Goal: Task Accomplishment & Management: Manage account settings

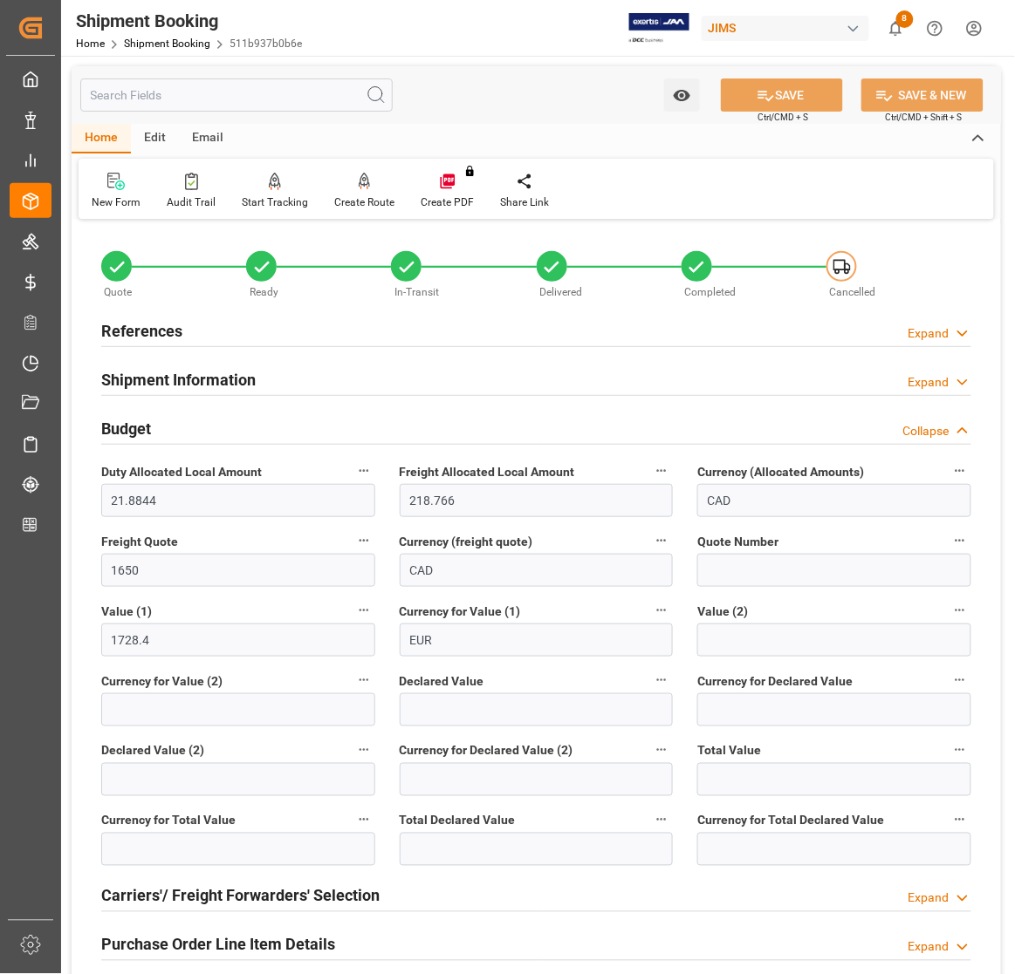
click at [145, 329] on h2 "References" at bounding box center [141, 331] width 81 height 24
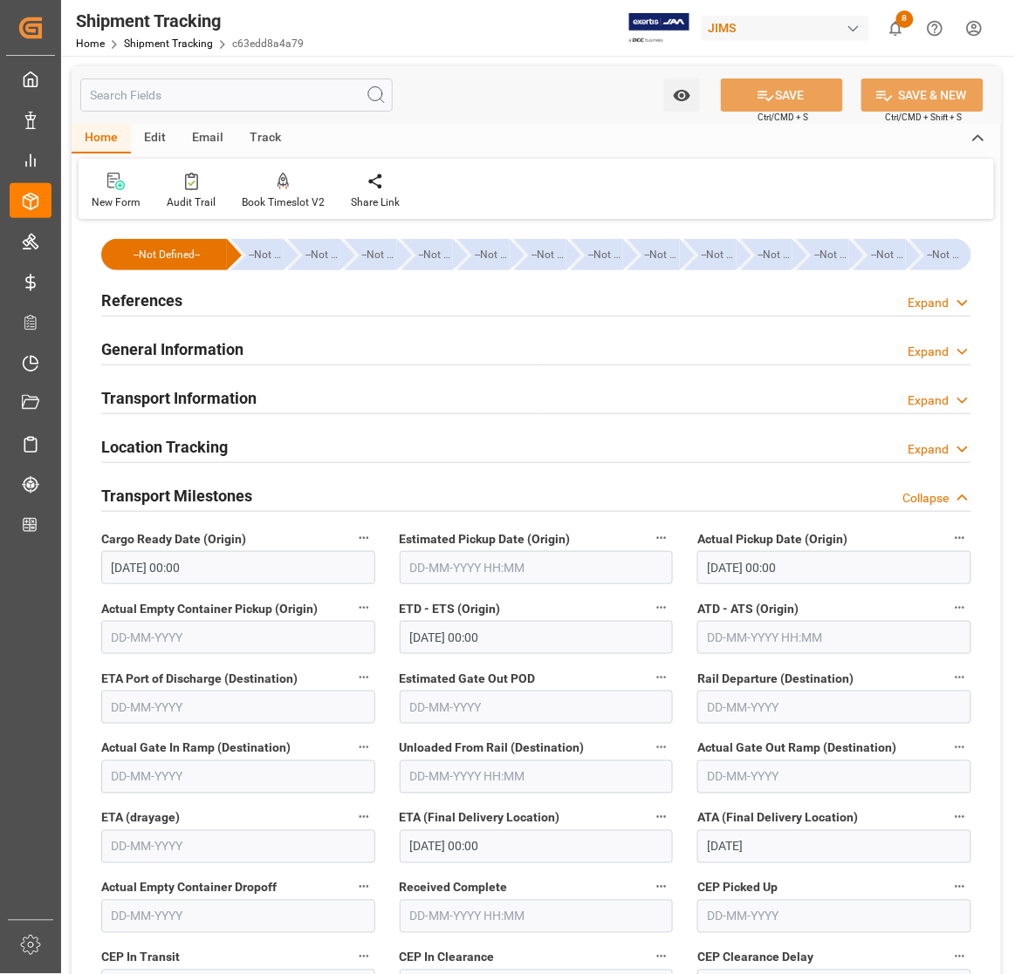
click at [297, 537] on label "Cargo Ready Date (Origin)" at bounding box center [238, 539] width 274 height 24
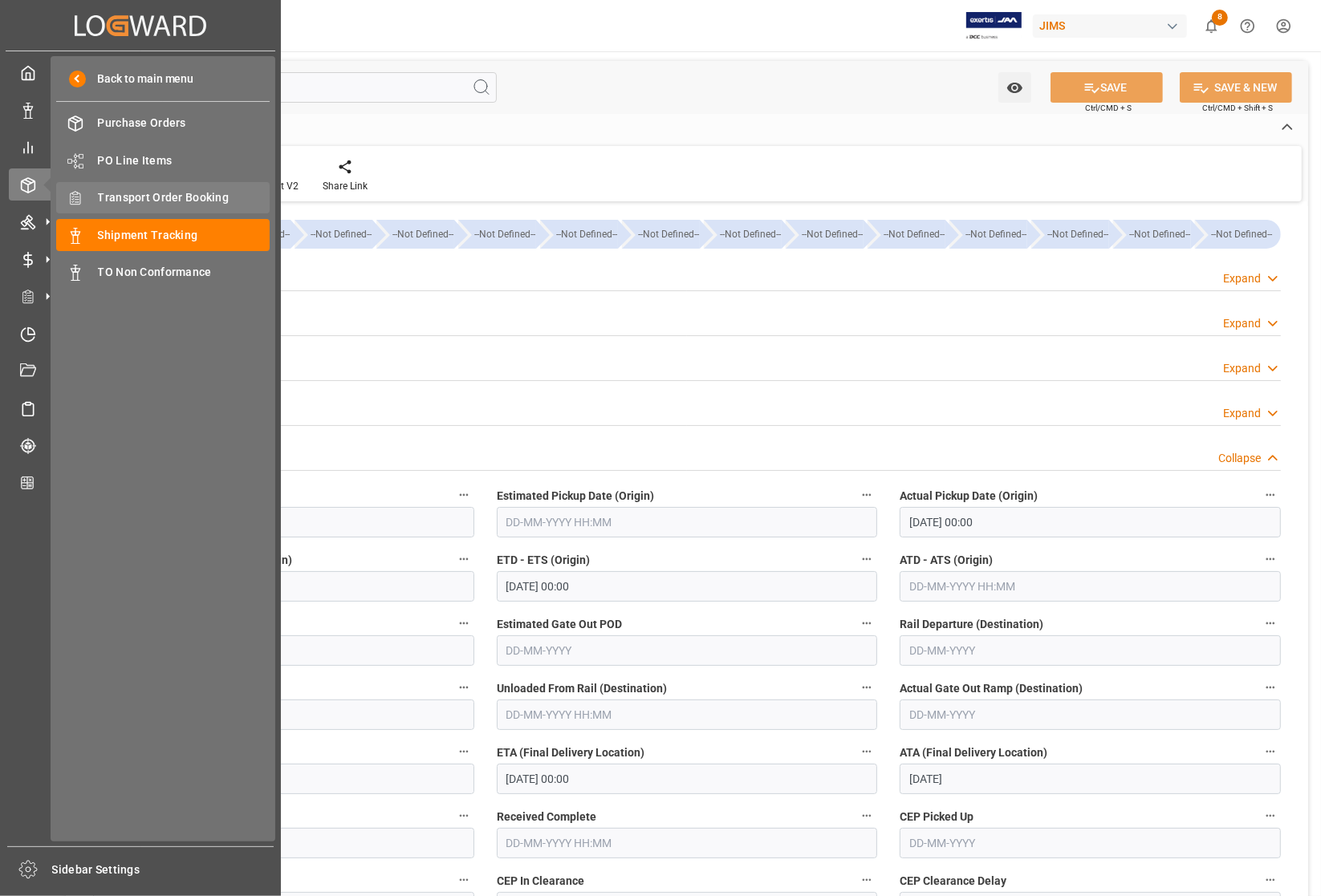
click at [78, 197] on icon at bounding box center [75, 198] width 16 height 16
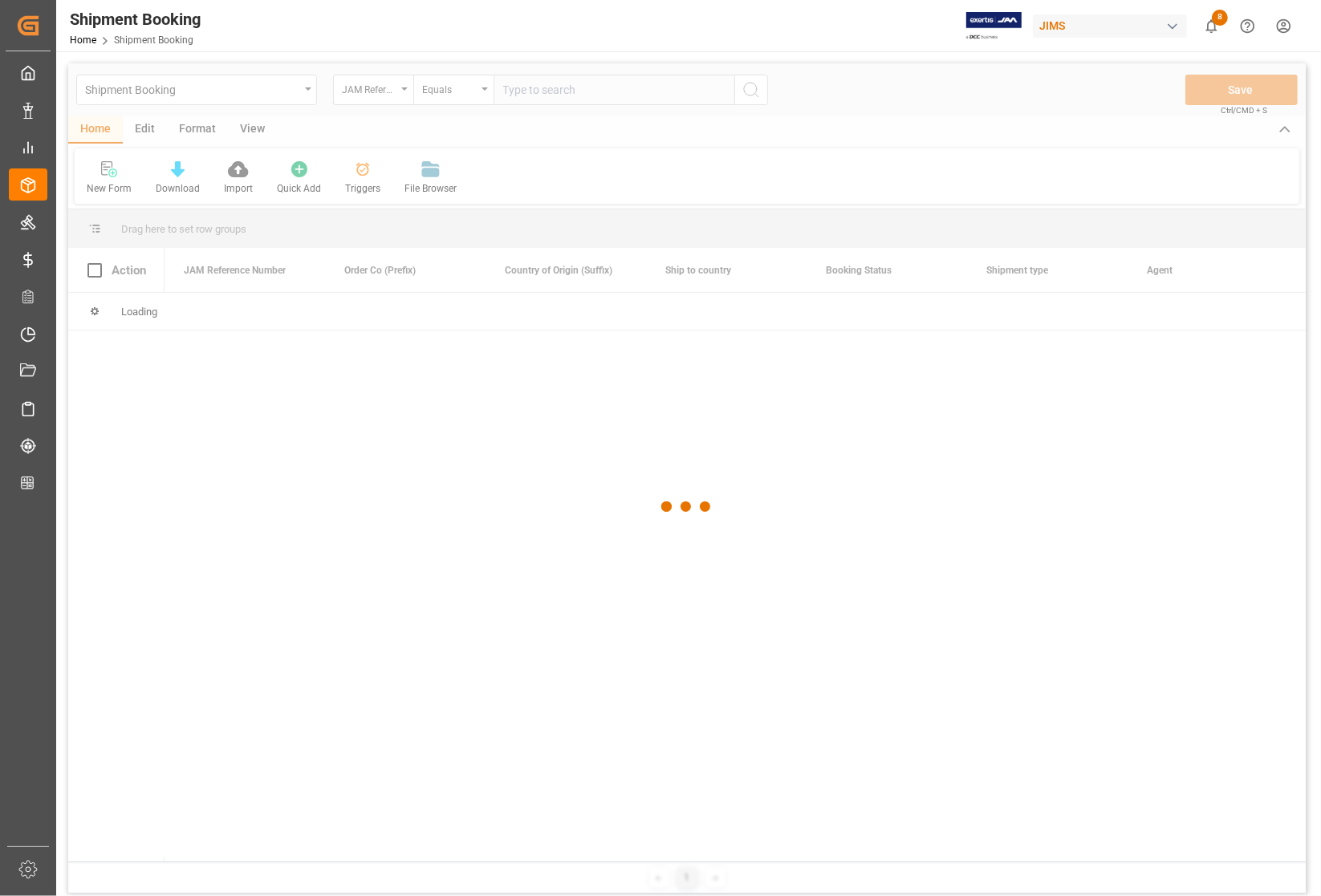
click at [575, 91] on div at bounding box center [686, 507] width 1237 height 887
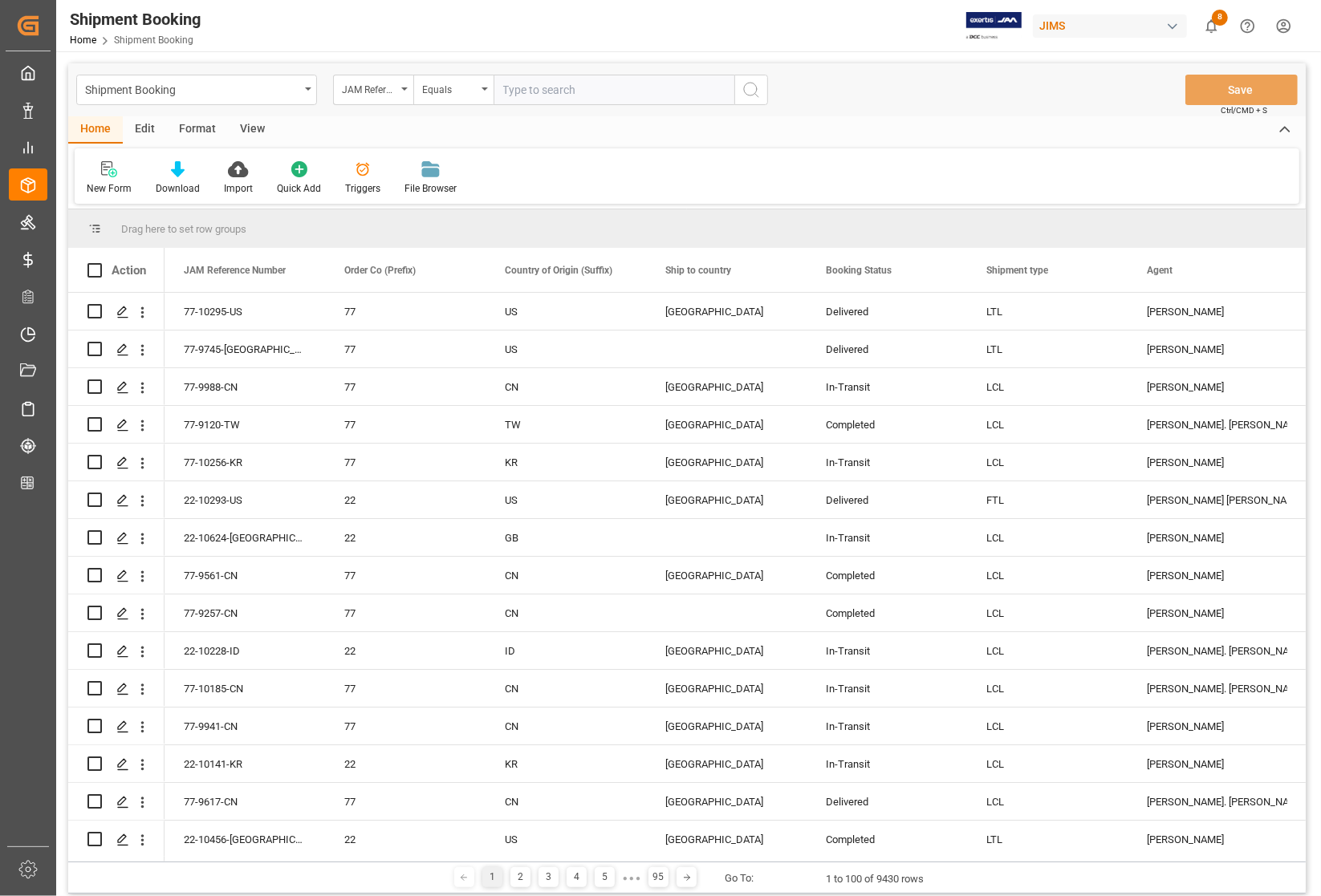
click at [575, 91] on input "text" at bounding box center [614, 89] width 241 height 30
type input "77-10501-CN"
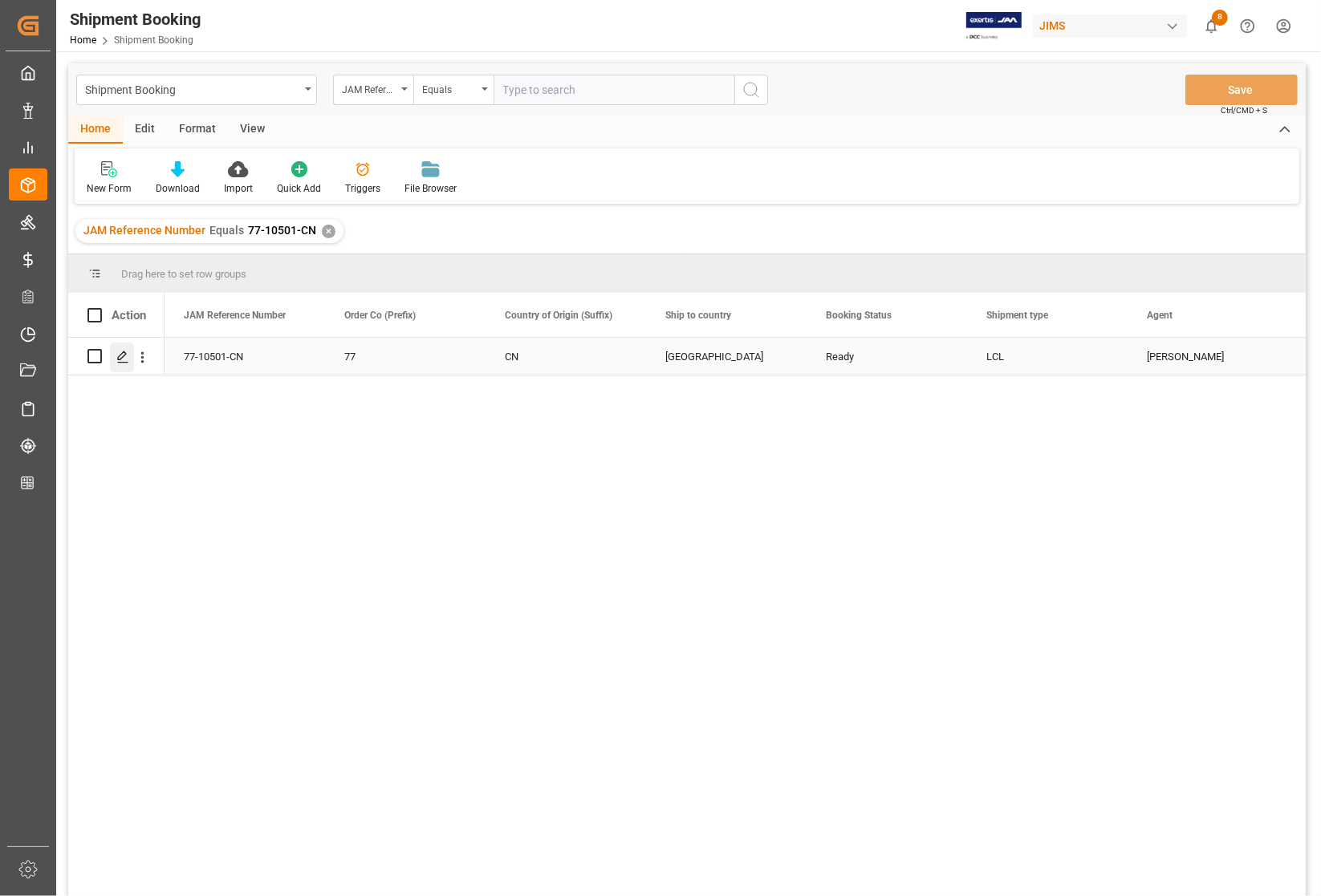
click at [118, 355] on icon "Press SPACE to select this row." at bounding box center [122, 357] width 13 height 13
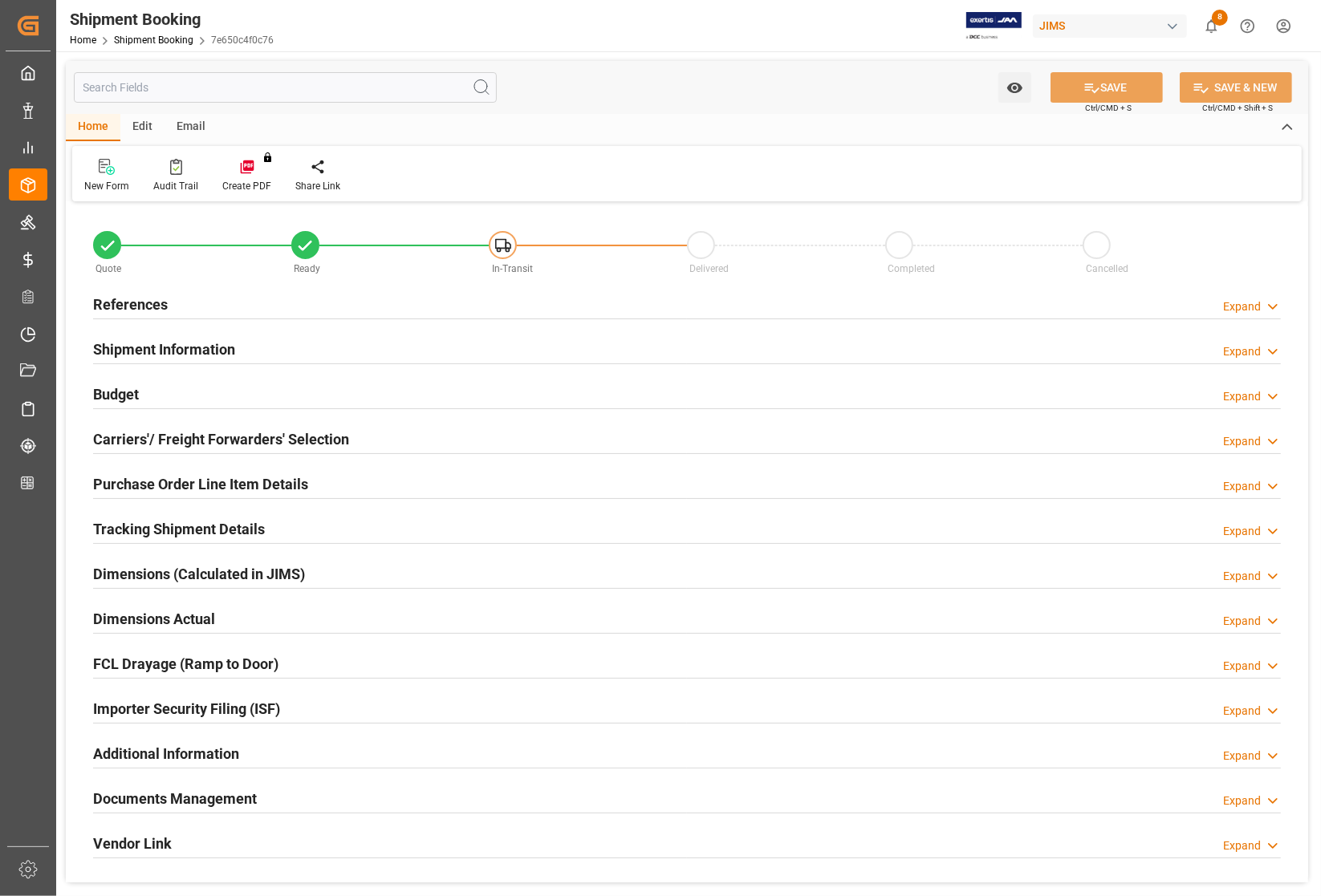
type input "0"
type input "[DATE] 00:00"
click at [98, 304] on h2 "References" at bounding box center [130, 304] width 75 height 22
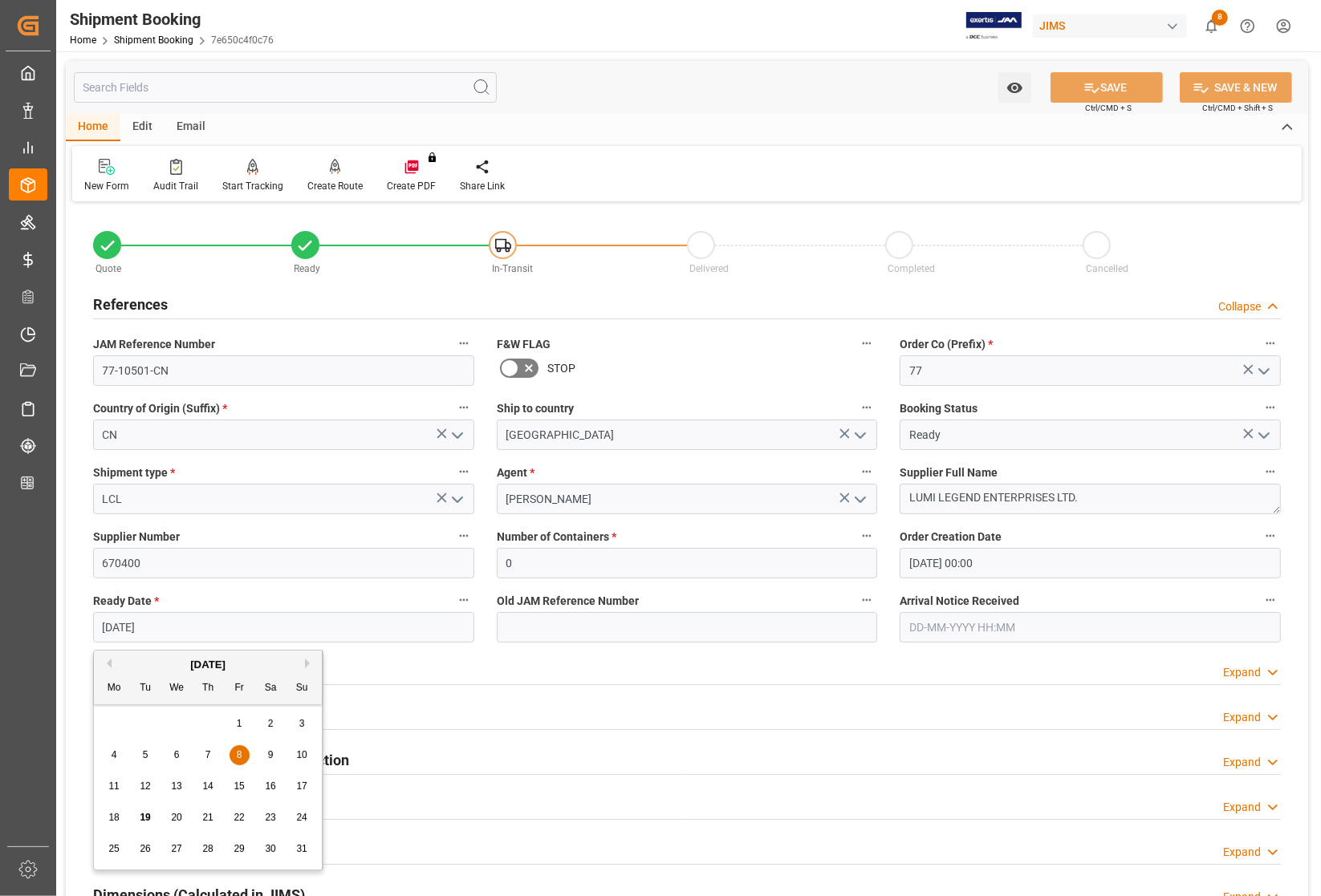
click at [174, 631] on input "[DATE]" at bounding box center [283, 627] width 381 height 30
click at [307, 663] on button "Next Month" at bounding box center [309, 663] width 9 height 9
click at [239, 784] on span "19" at bounding box center [238, 787] width 10 height 11
type input "[DATE]"
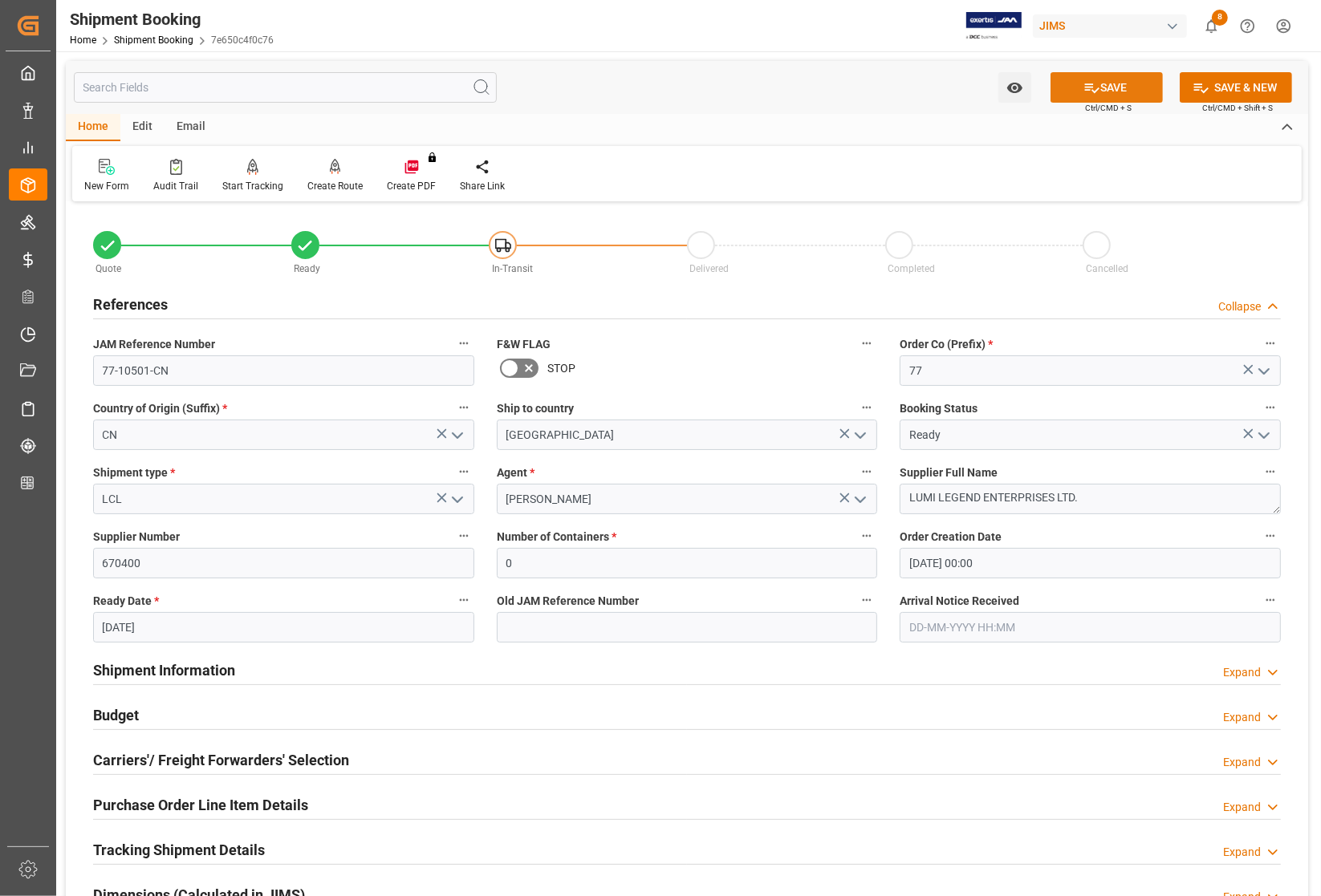
click at [933, 86] on button "SAVE" at bounding box center [1107, 87] width 112 height 30
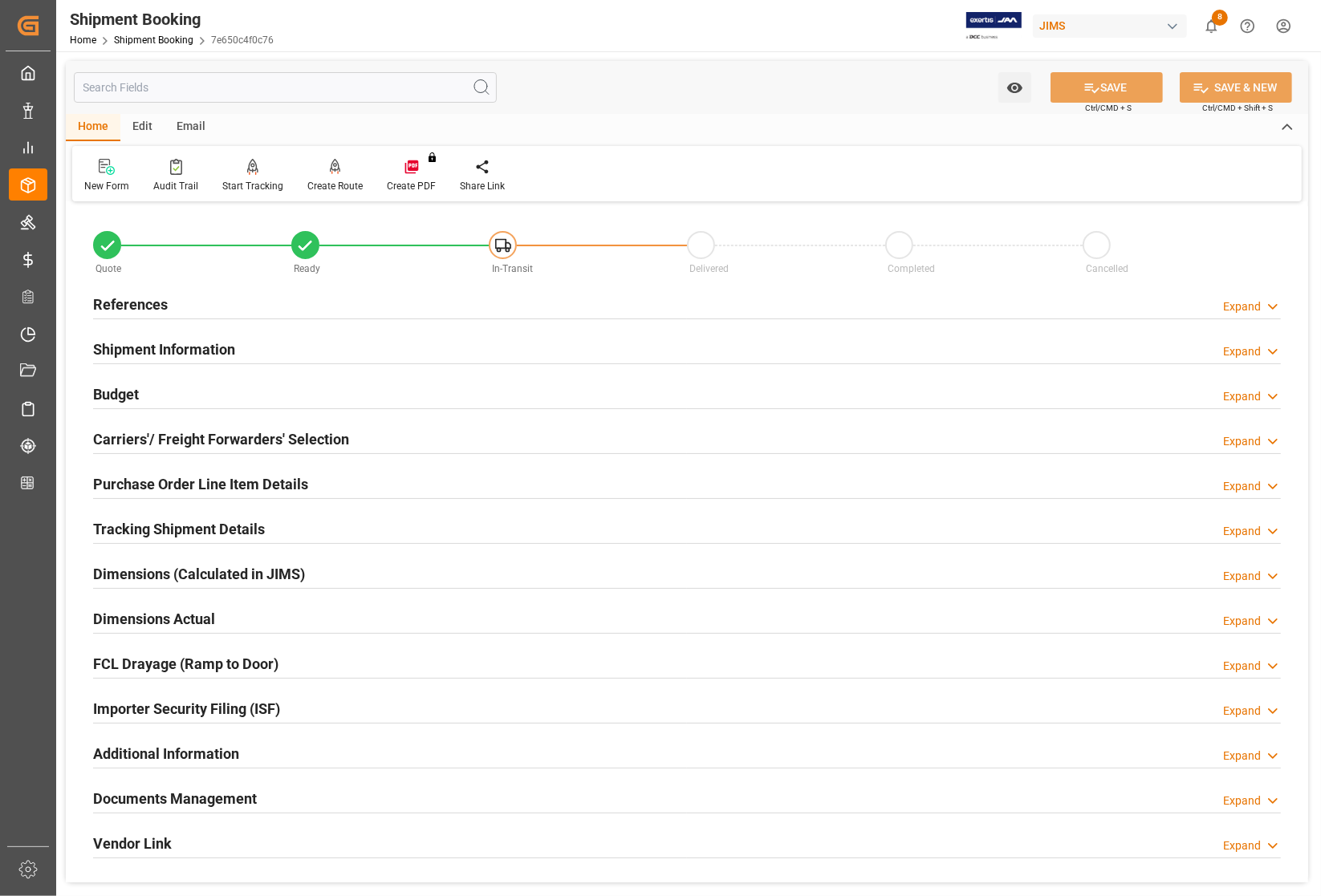
click at [137, 299] on h2 "References" at bounding box center [130, 304] width 75 height 22
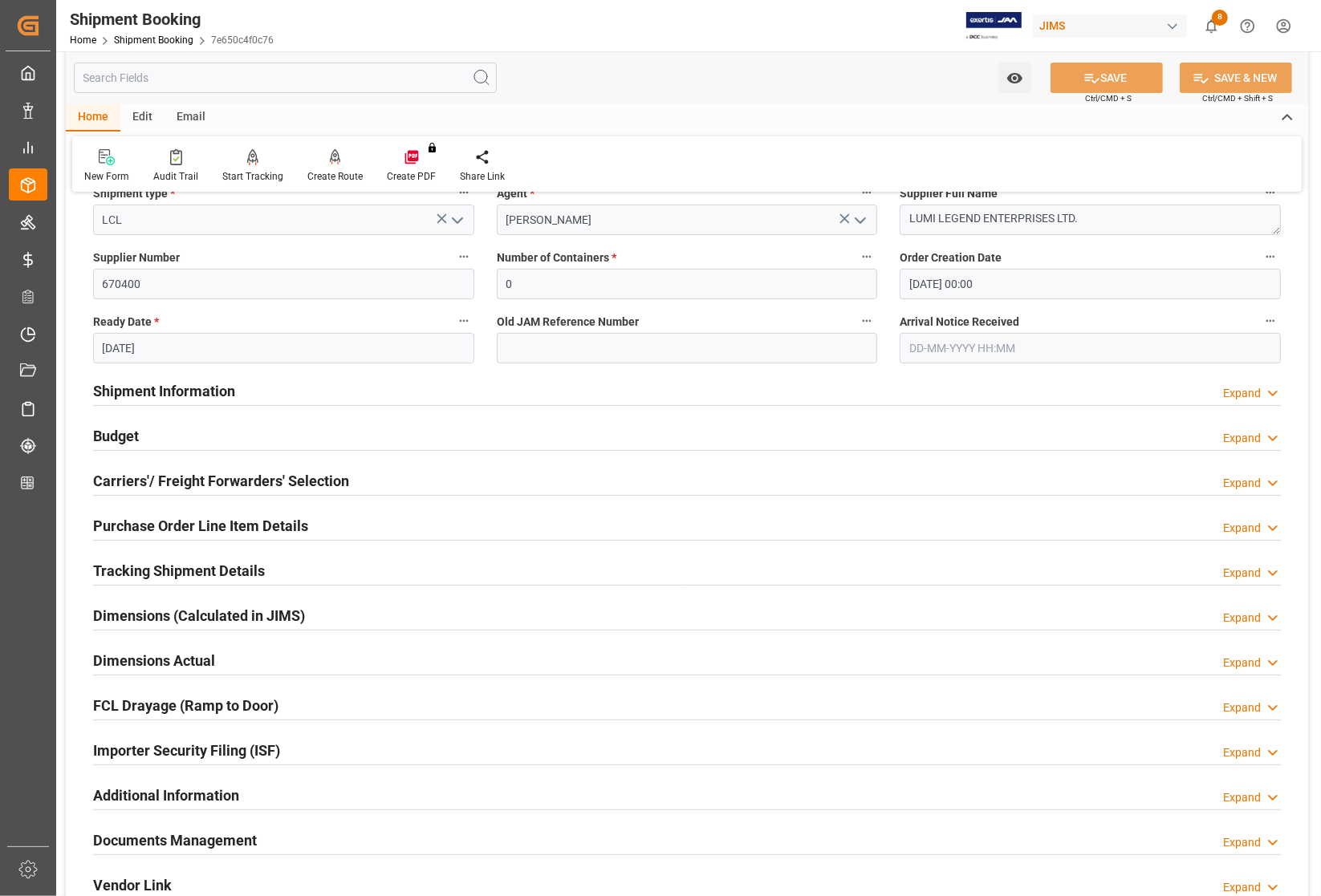
scroll to position [301, 0]
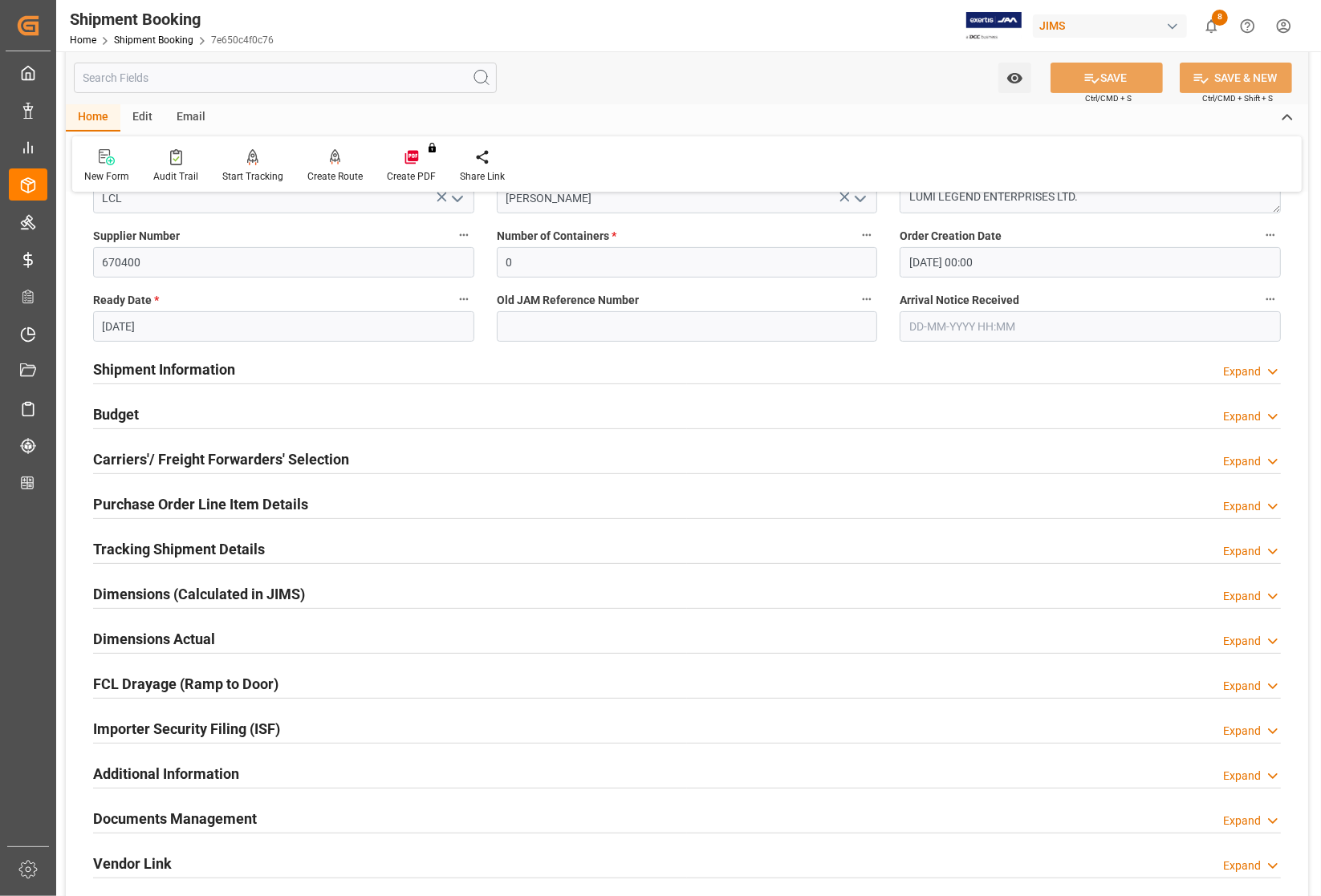
click at [112, 411] on h2 "Budget" at bounding box center [116, 415] width 46 height 22
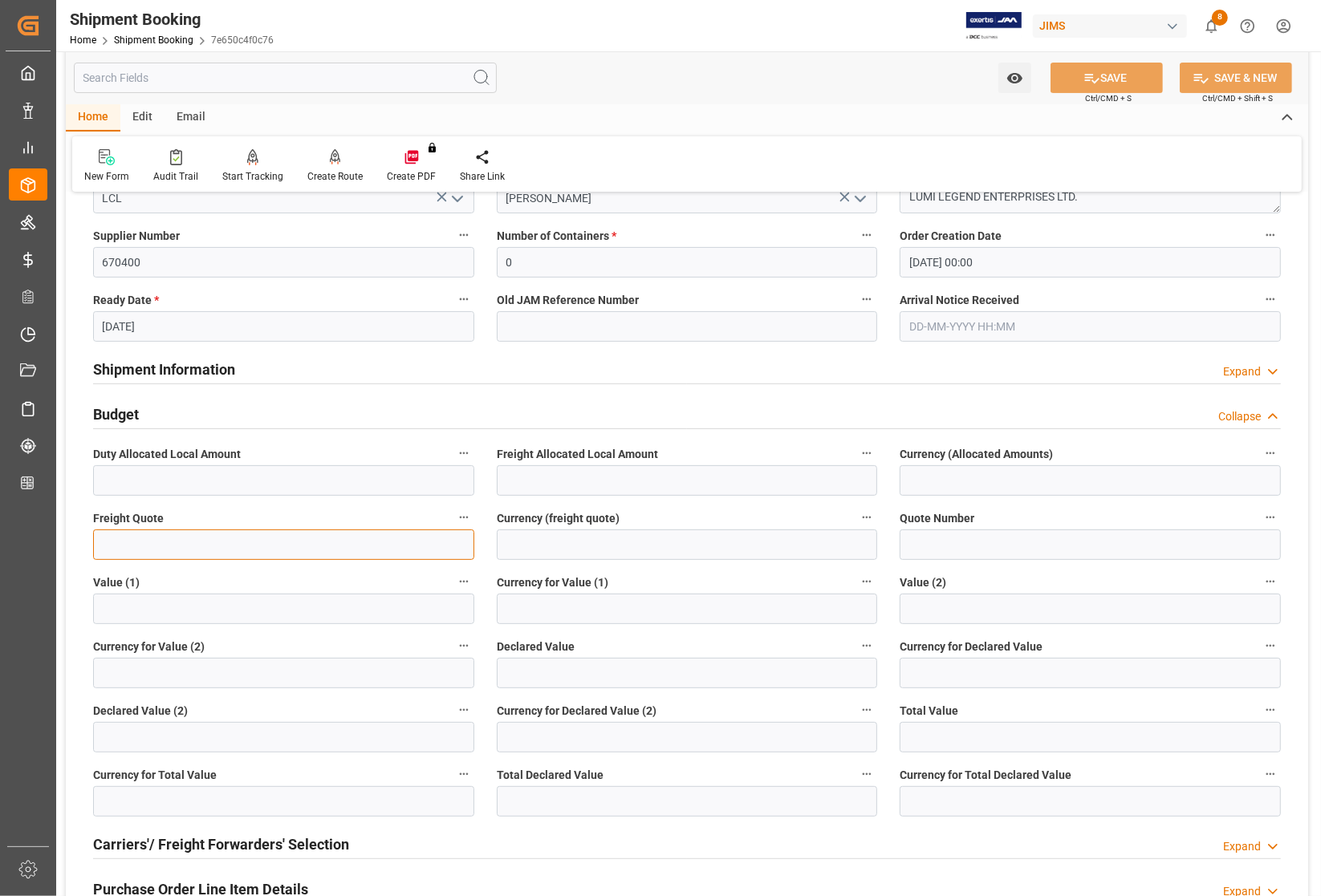
click at [151, 544] on input "text" at bounding box center [283, 545] width 381 height 30
type input "1500"
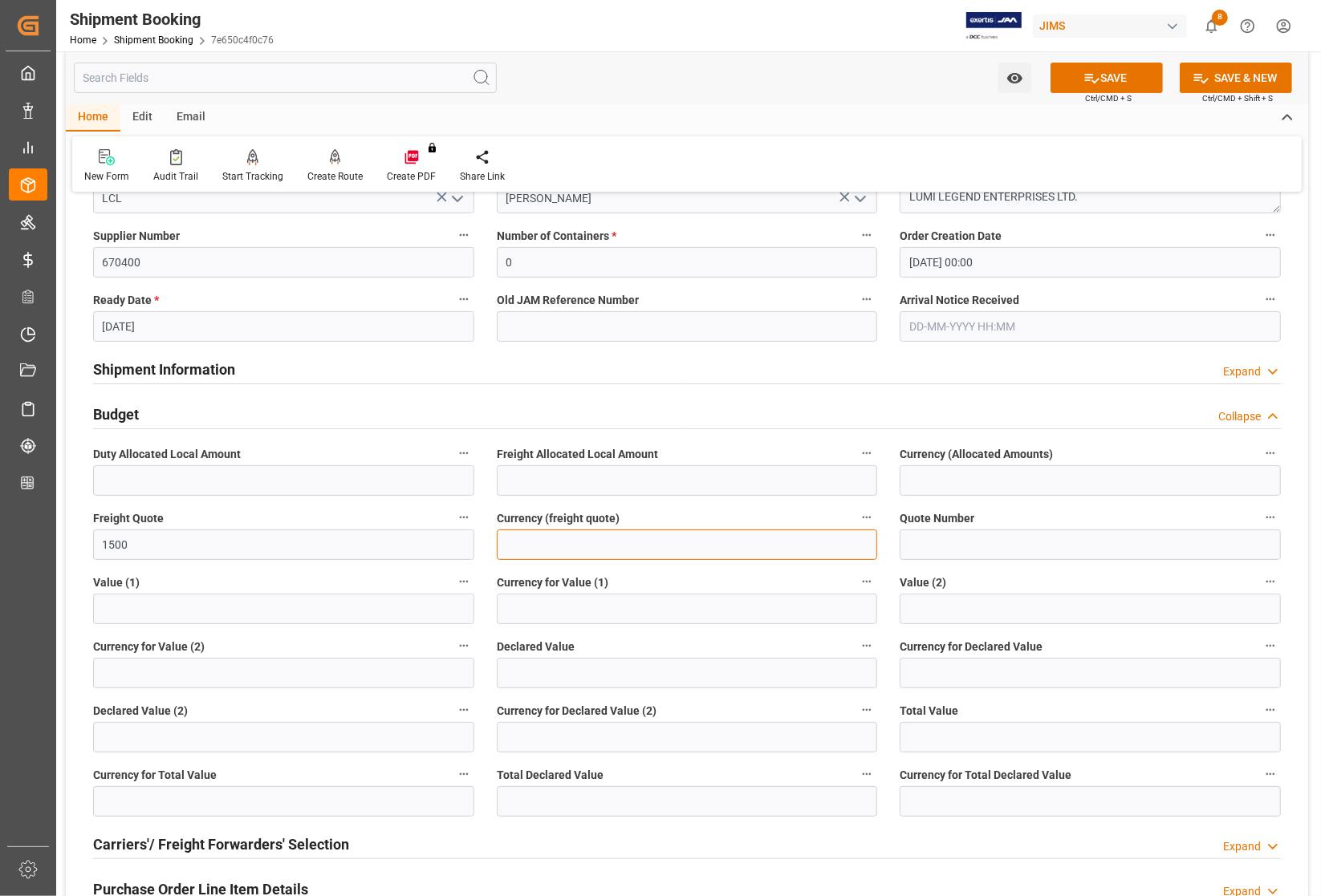
click at [525, 540] on input at bounding box center [687, 545] width 381 height 30
type input "USD"
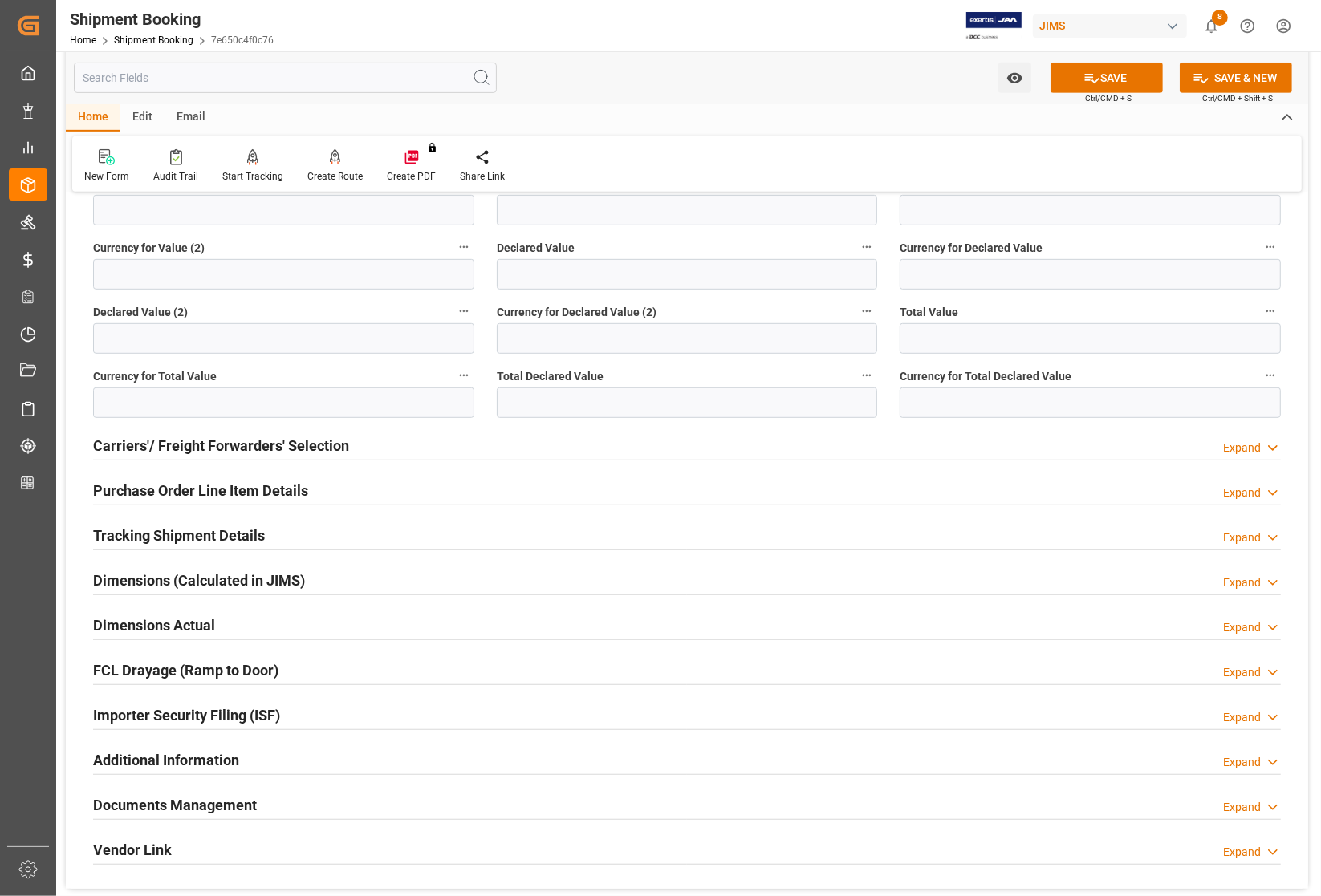
scroll to position [702, 0]
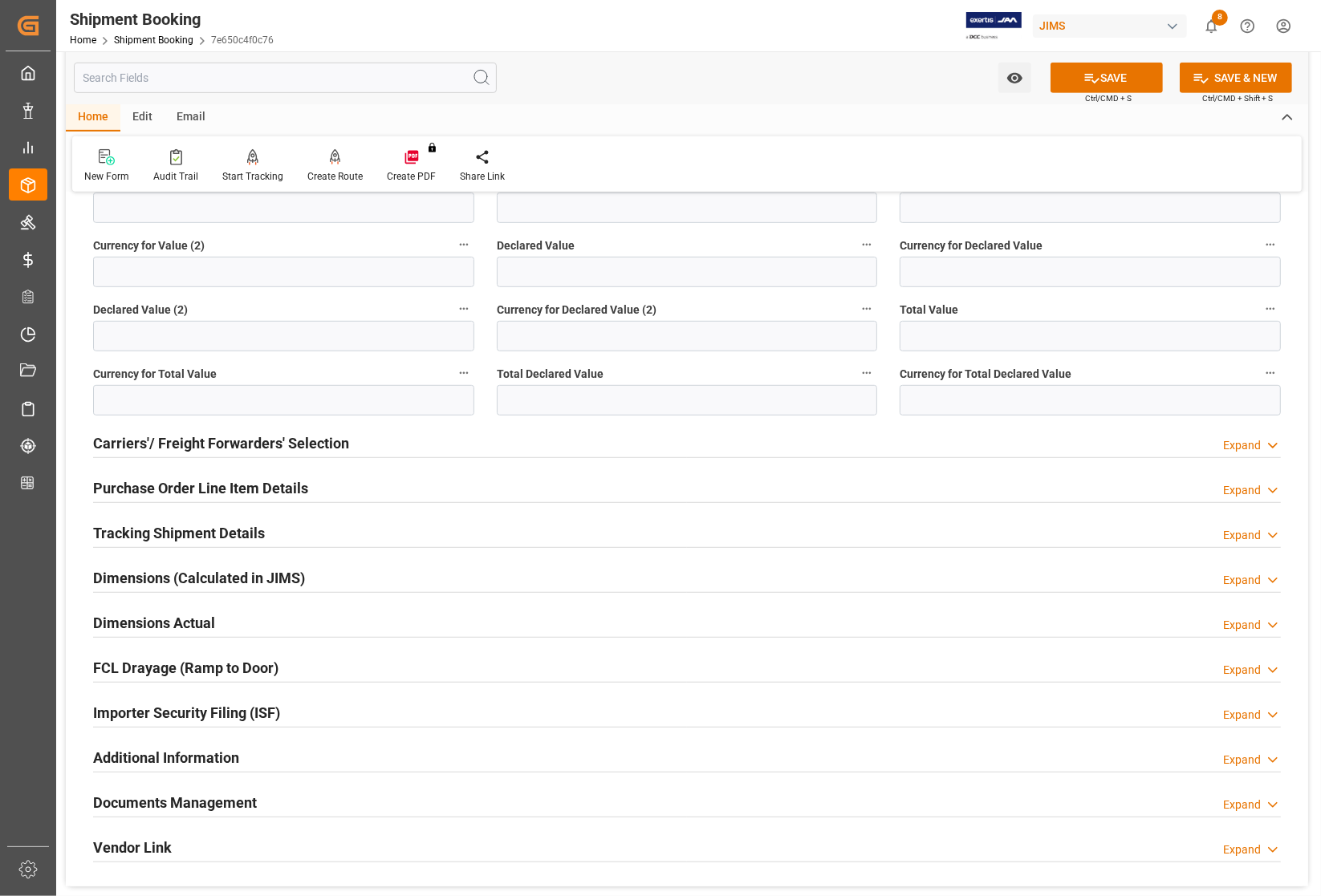
click at [148, 626] on h2 "Dimensions Actual" at bounding box center [154, 624] width 122 height 22
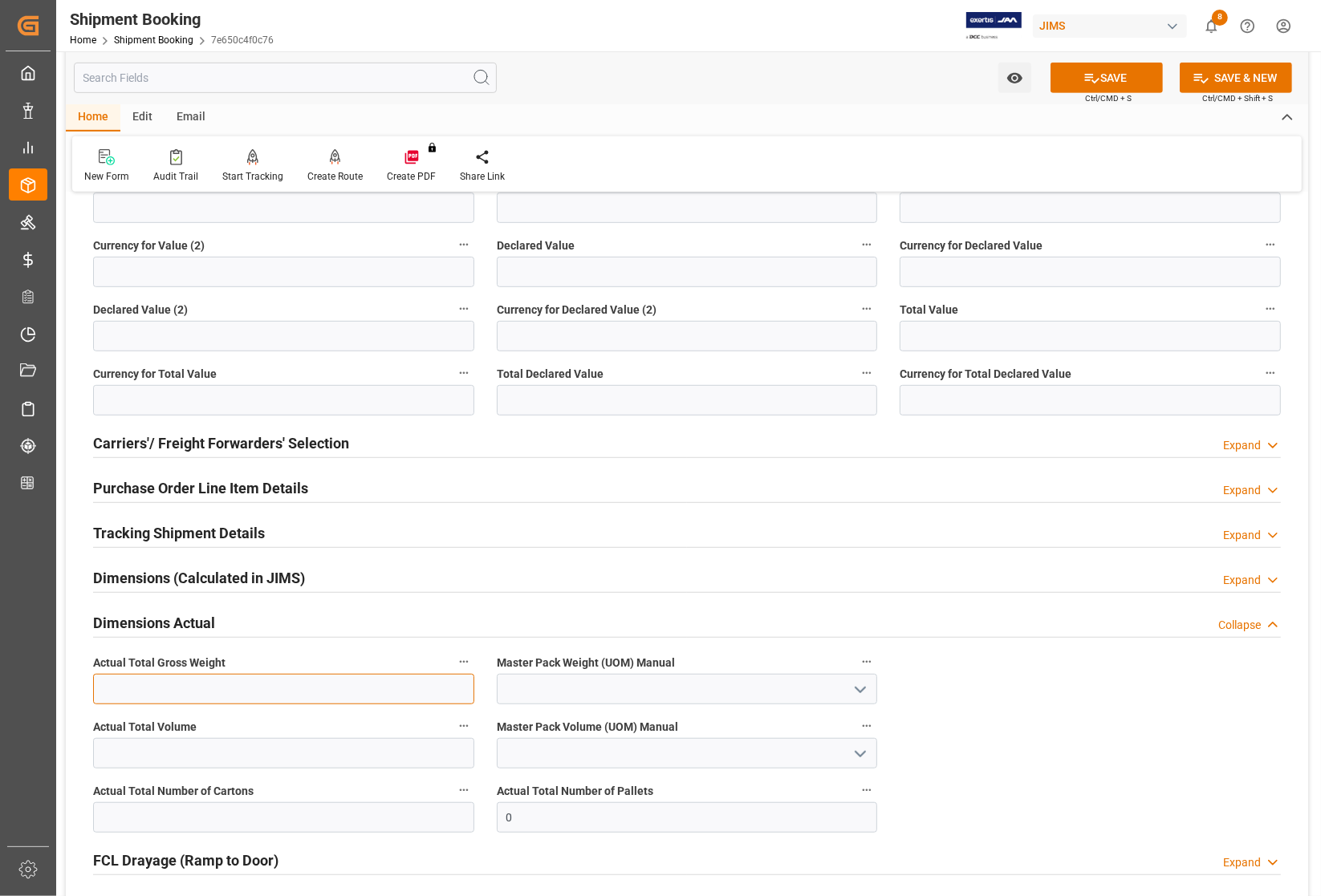
click at [173, 688] on input "text" at bounding box center [283, 689] width 381 height 30
type input "4034"
click at [860, 691] on icon "open menu" at bounding box center [860, 690] width 19 height 19
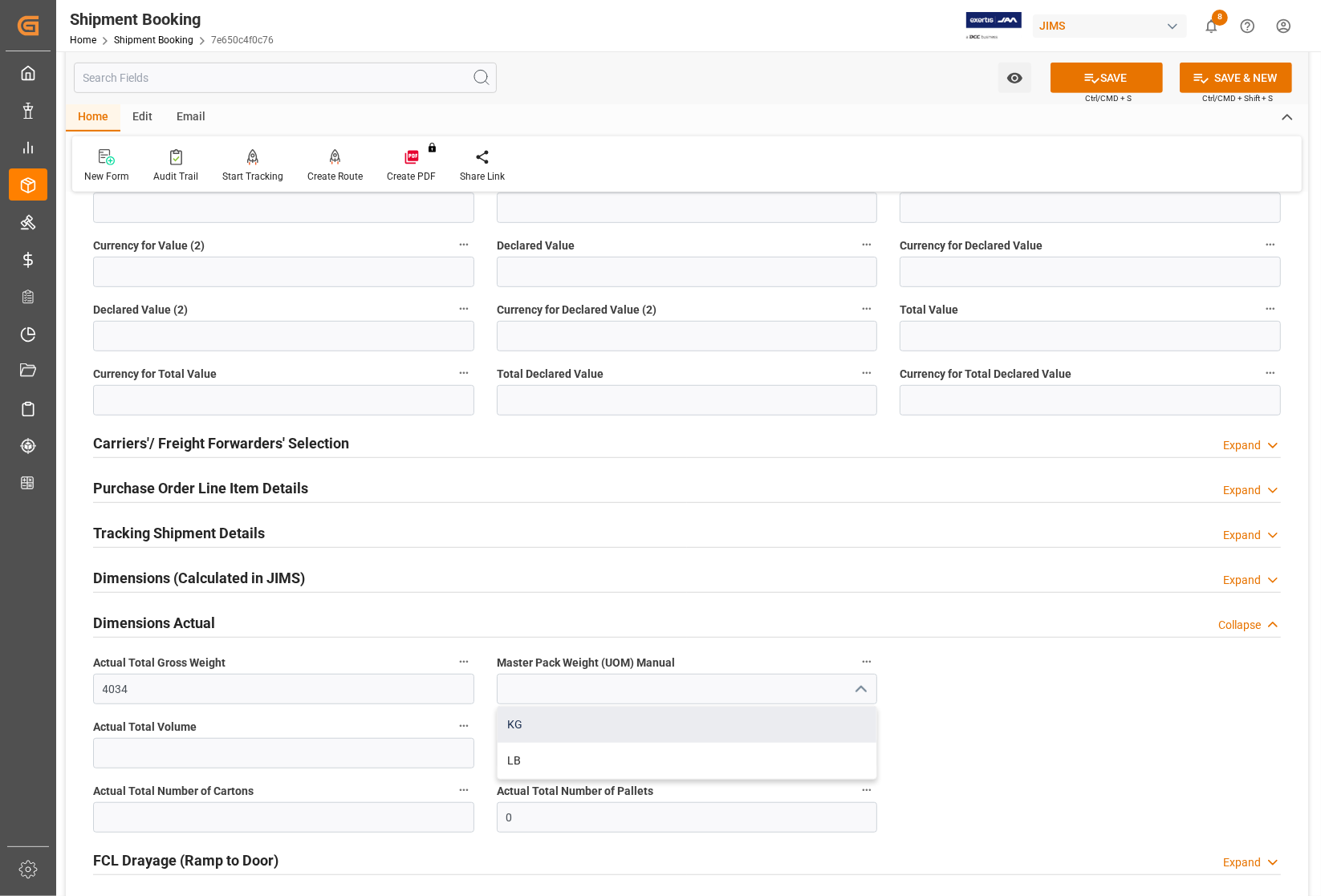
click at [607, 729] on div "KG" at bounding box center [687, 725] width 380 height 36
type input "KG"
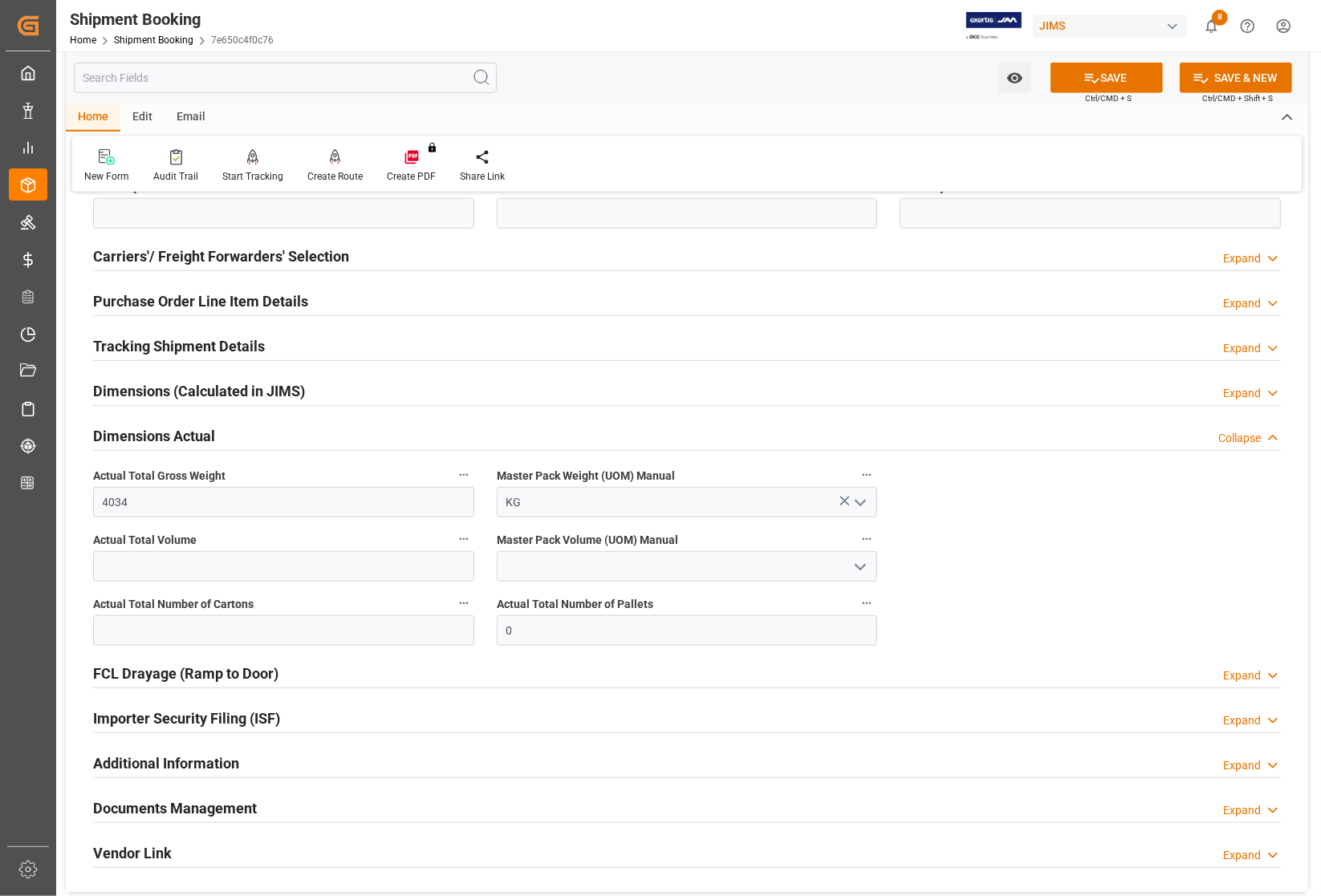
scroll to position [902, 0]
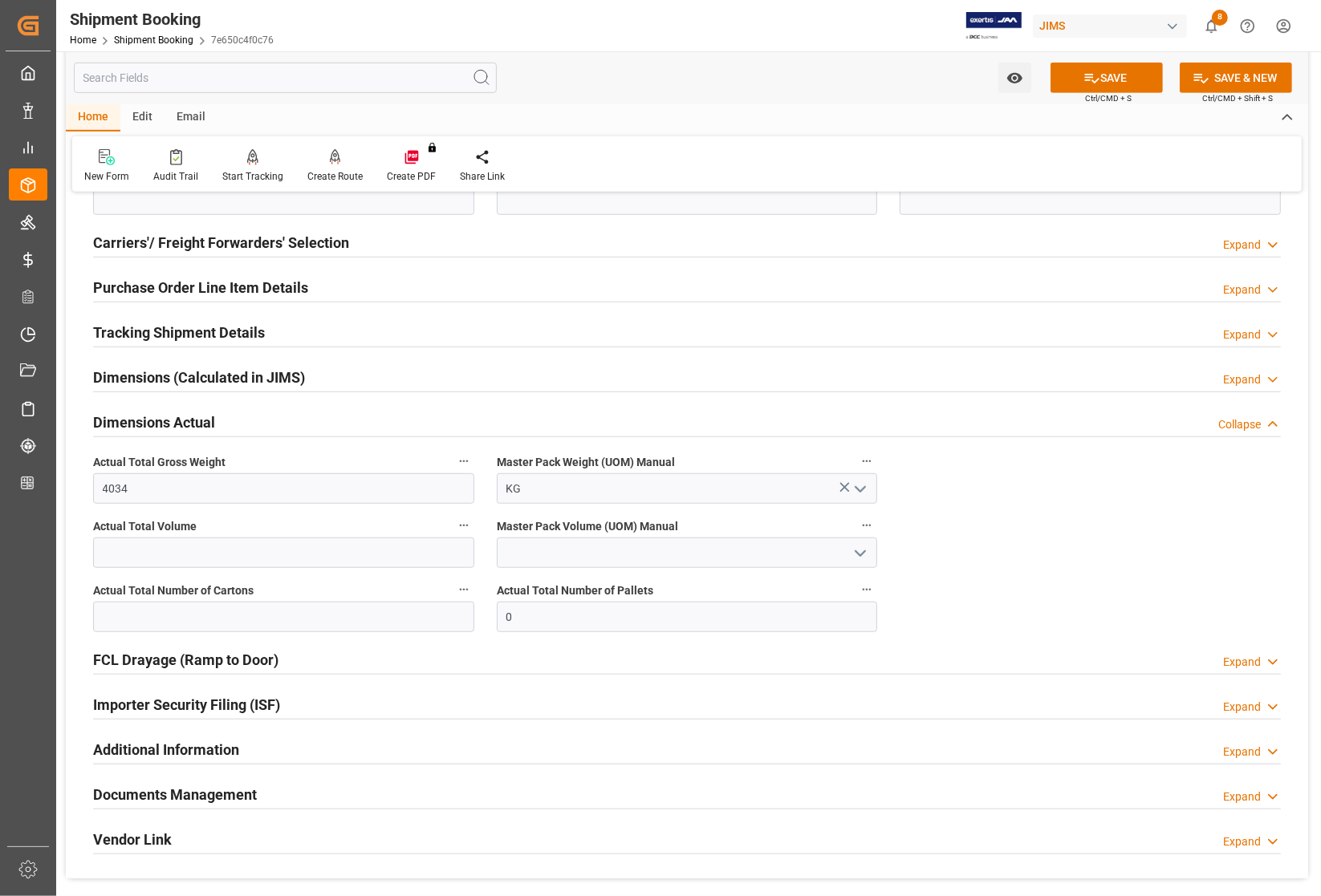
click at [230, 637] on div "Actual Total Number of Cartons" at bounding box center [283, 606] width 404 height 64
click at [229, 624] on input "text" at bounding box center [283, 616] width 381 height 30
type input "464"
click at [933, 76] on button "SAVE" at bounding box center [1107, 77] width 112 height 30
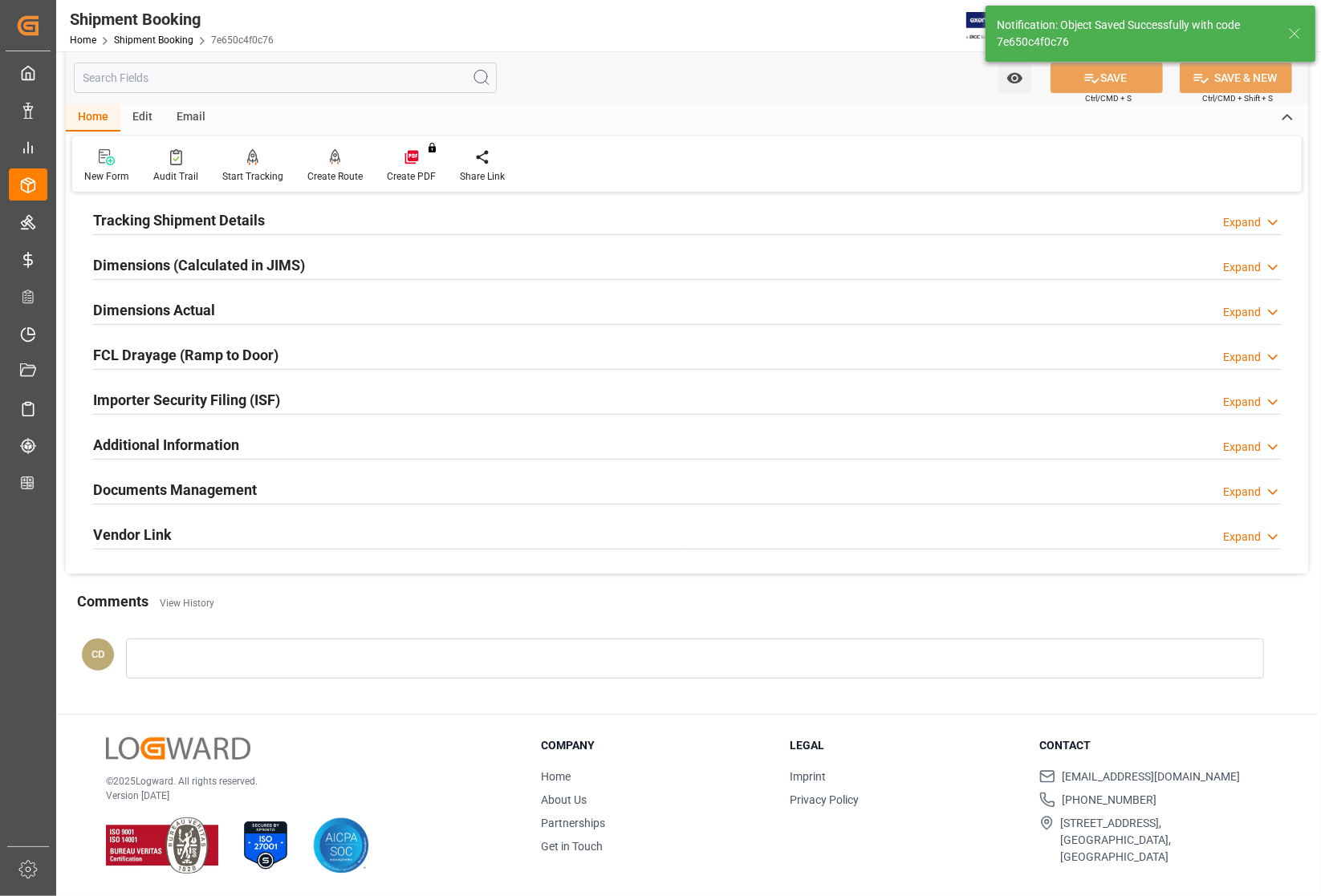
scroll to position [198, 0]
